Goal: Information Seeking & Learning: Learn about a topic

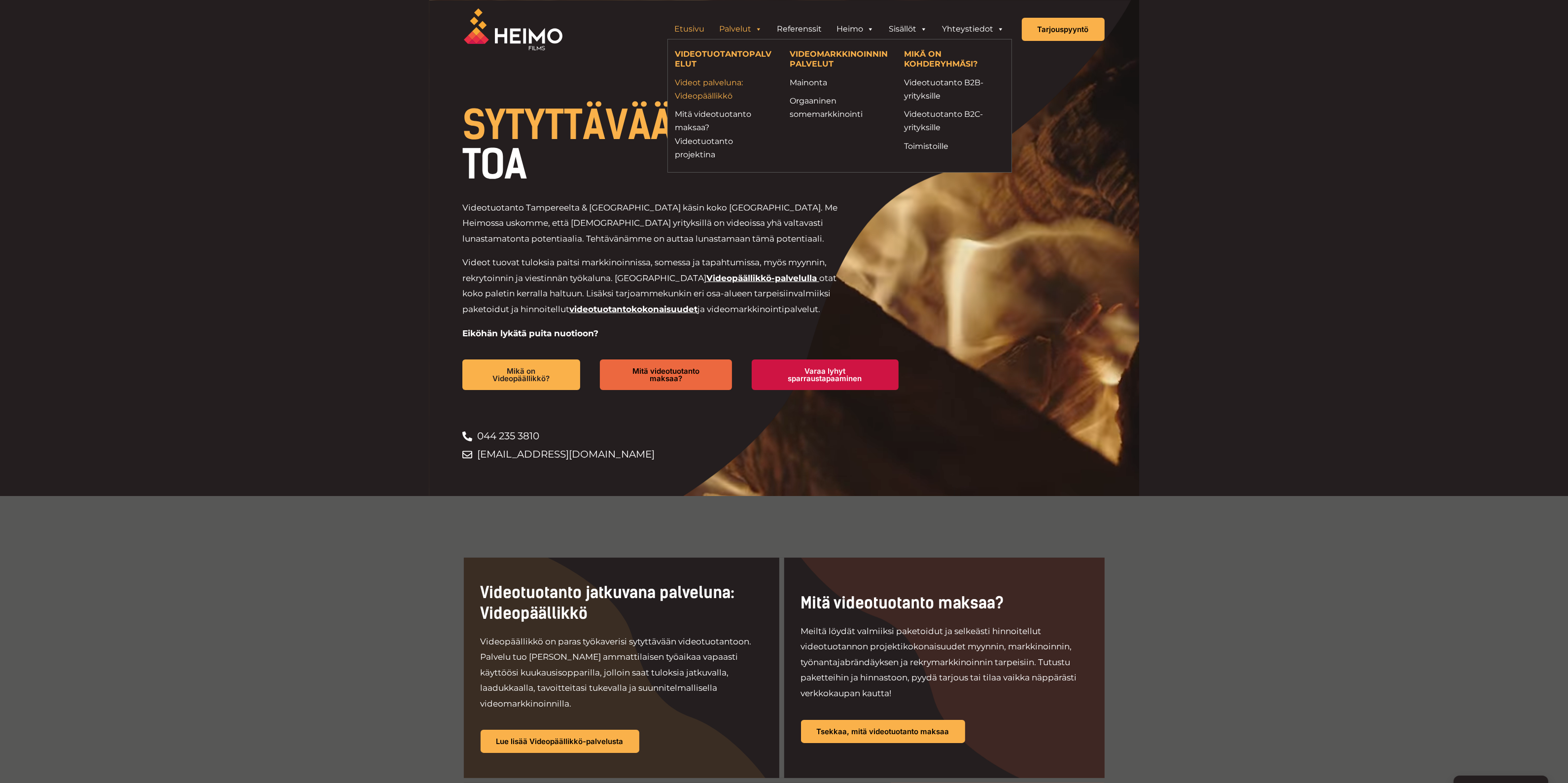
click at [703, 85] on link "Videot palveluna: Videopäällikkö" at bounding box center [725, 89] width 100 height 27
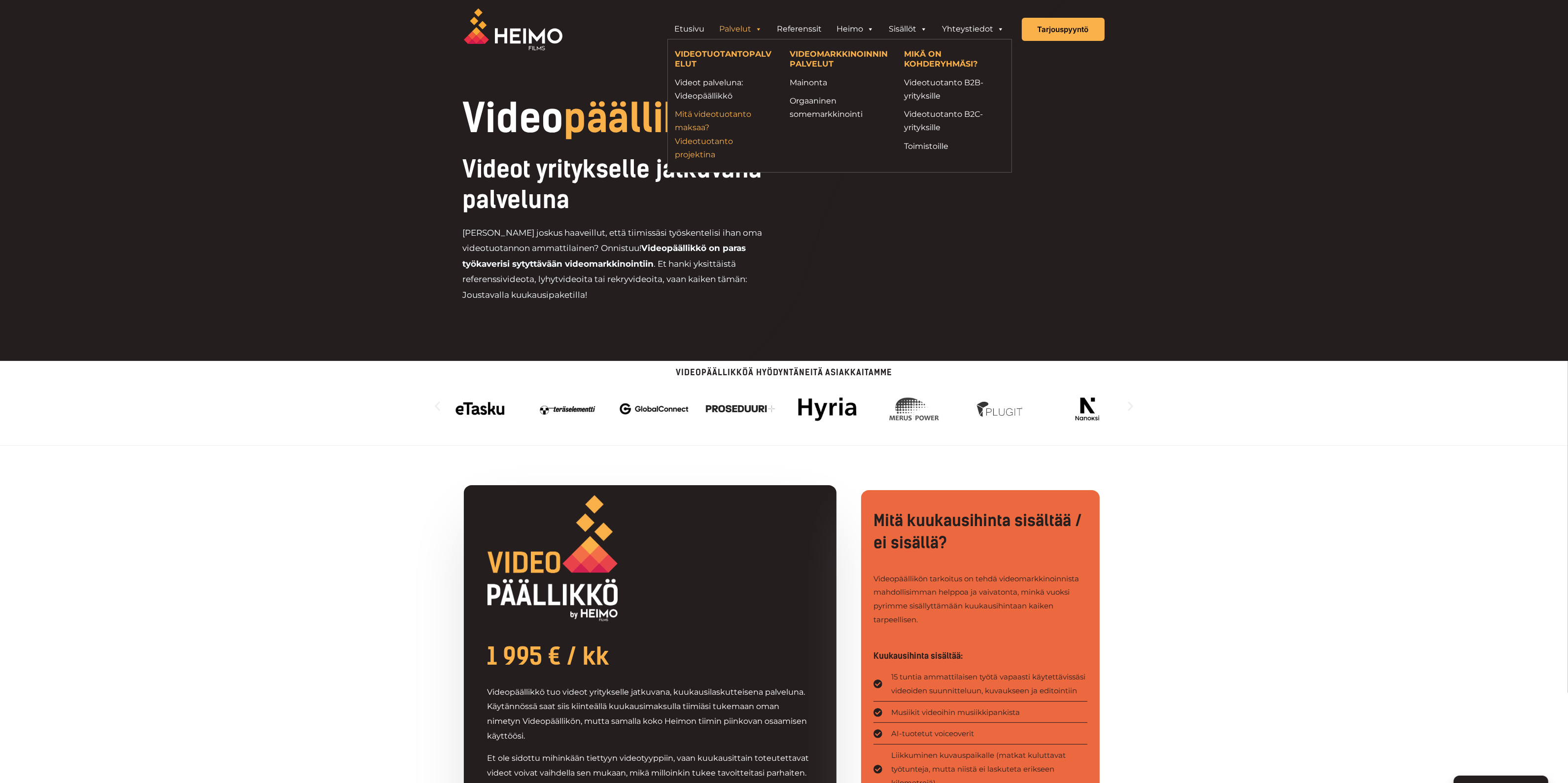
click at [703, 119] on link "Mitä videotuotanto maksaa? Videotuotanto projektina" at bounding box center [725, 134] width 100 height 54
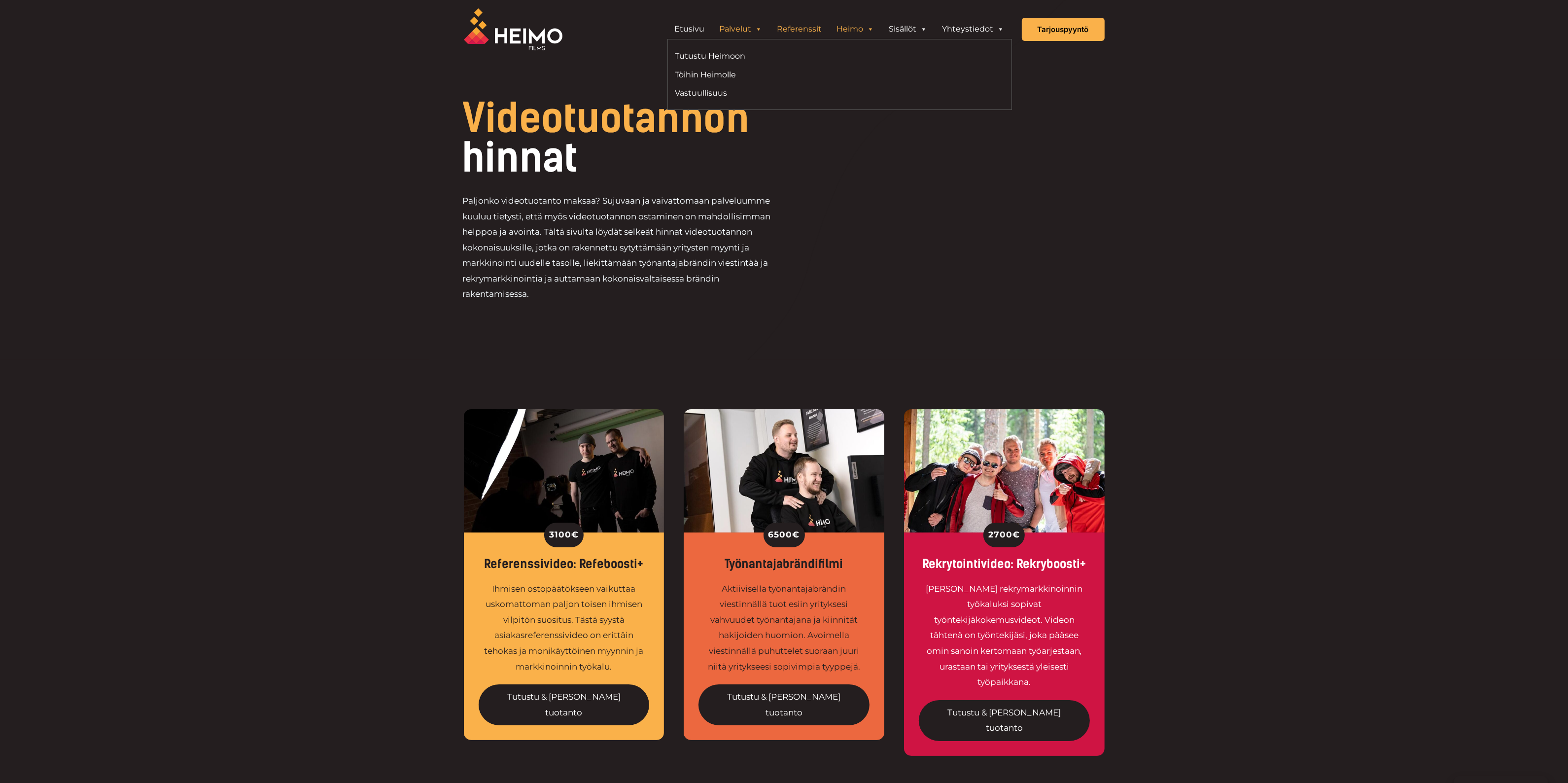
click at [803, 25] on link "Referenssit" at bounding box center [800, 29] width 60 height 20
